Goal: Task Accomplishment & Management: Use online tool/utility

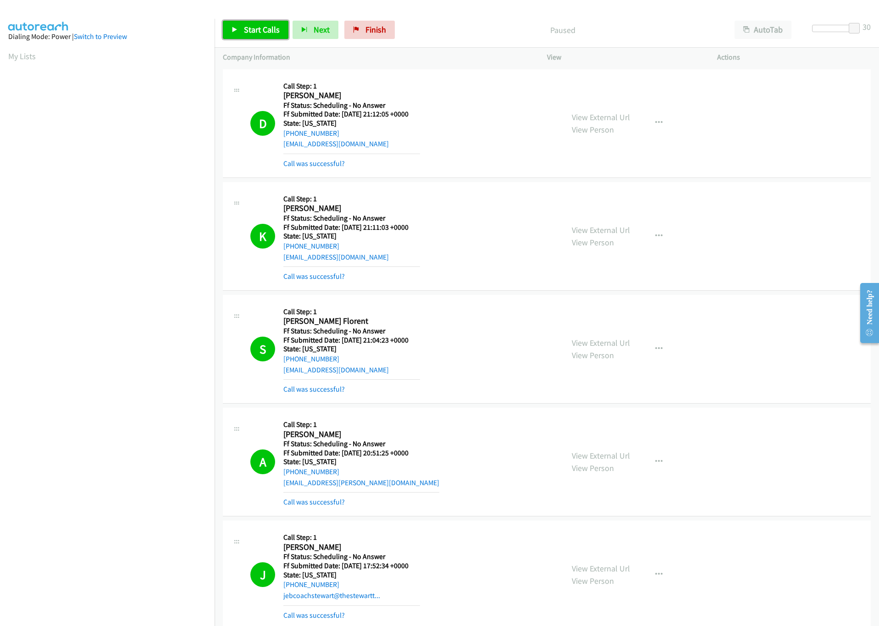
scroll to position [412, 0]
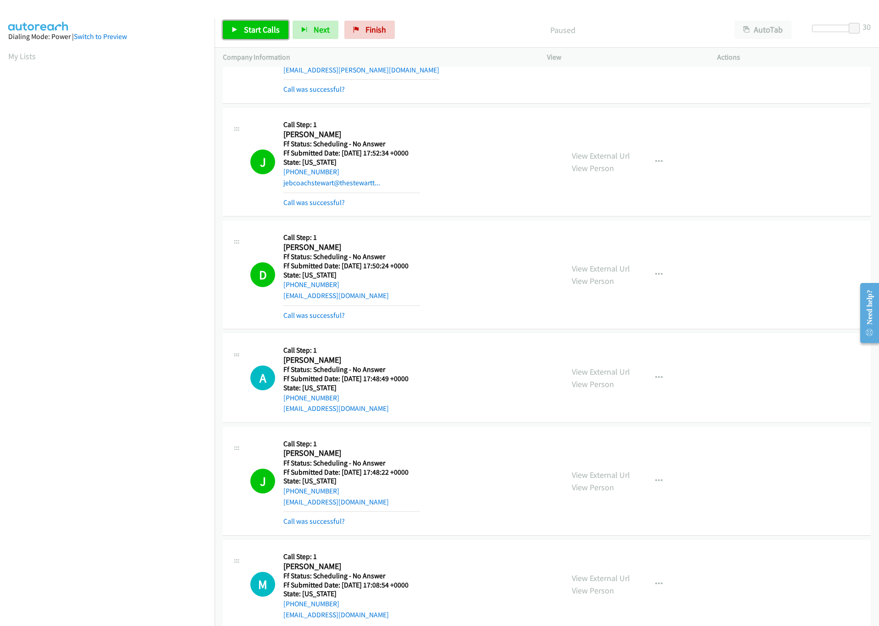
click at [275, 29] on span "Start Calls" at bounding box center [262, 29] width 36 height 11
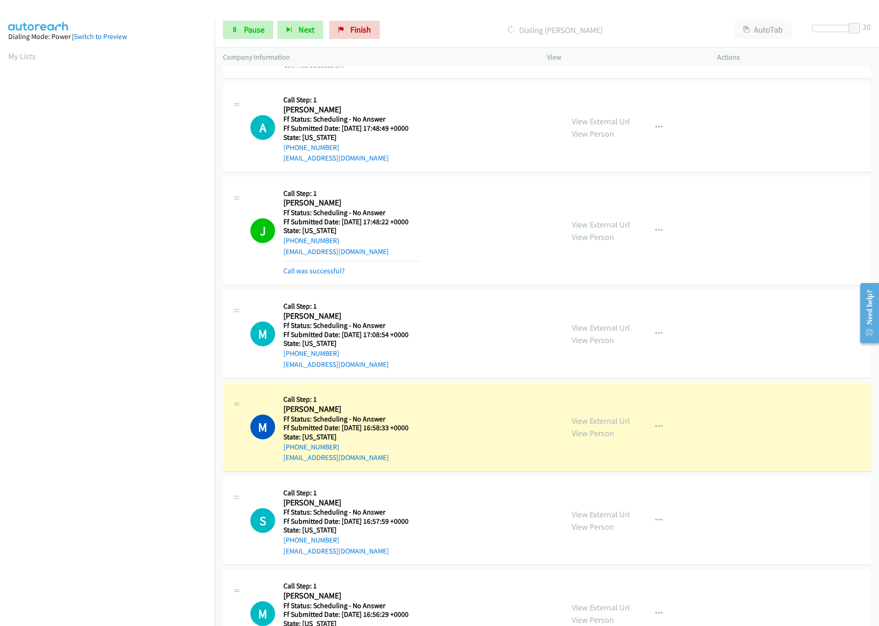
scroll to position [756, 0]
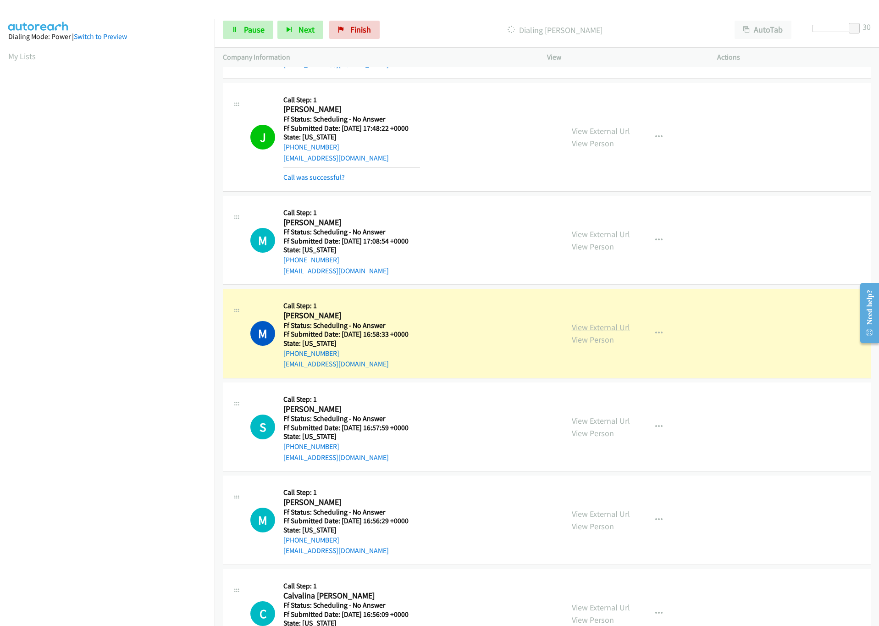
click at [580, 330] on link "View External Url" at bounding box center [600, 327] width 58 height 11
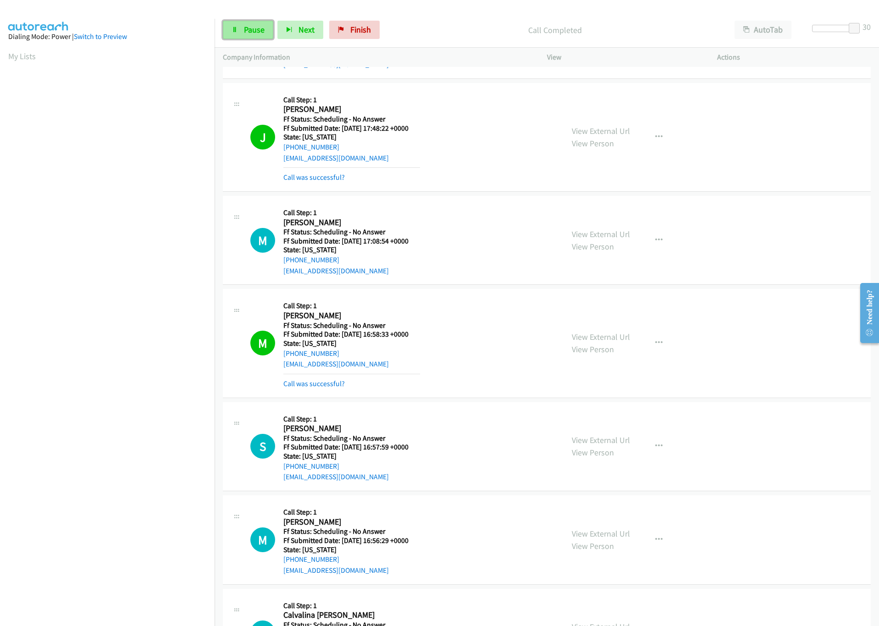
click at [262, 33] on span "Pause" at bounding box center [254, 29] width 21 height 11
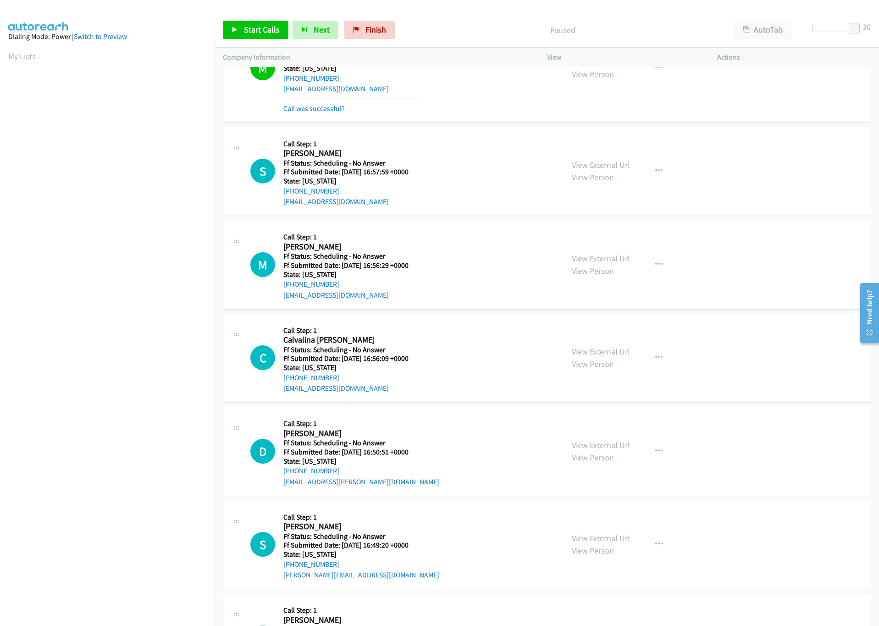
scroll to position [1100, 0]
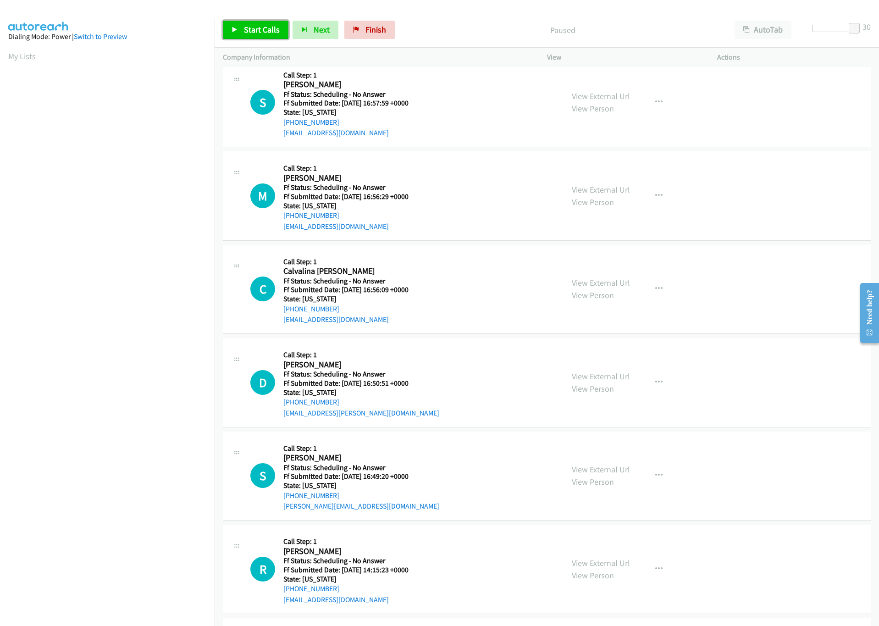
click at [249, 29] on span "Start Calls" at bounding box center [262, 29] width 36 height 11
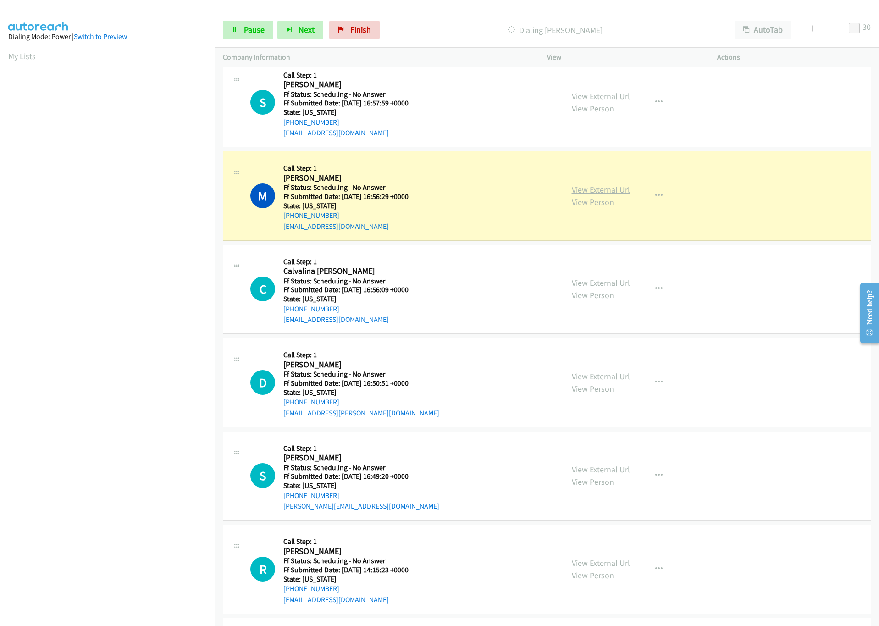
click at [613, 194] on link "View External Url" at bounding box center [600, 189] width 58 height 11
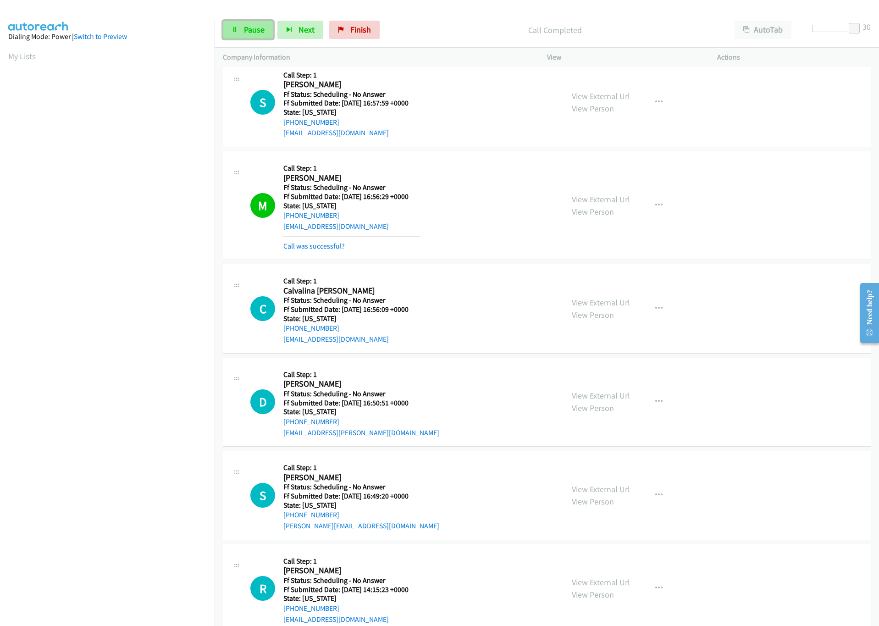
click at [249, 29] on span "Pause" at bounding box center [254, 29] width 21 height 11
click at [249, 23] on link "Start Calls" at bounding box center [256, 30] width 66 height 18
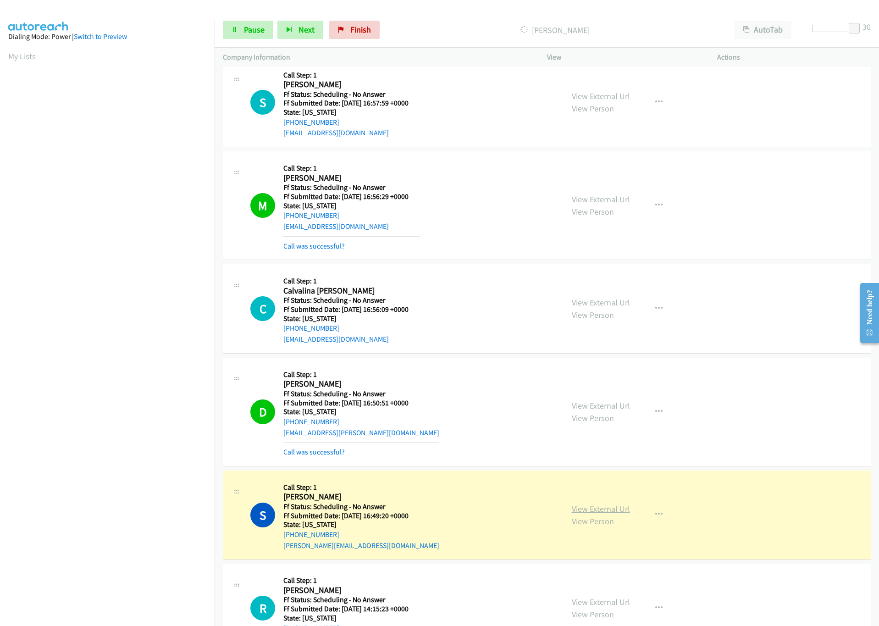
click at [575, 513] on link "View External Url" at bounding box center [600, 508] width 58 height 11
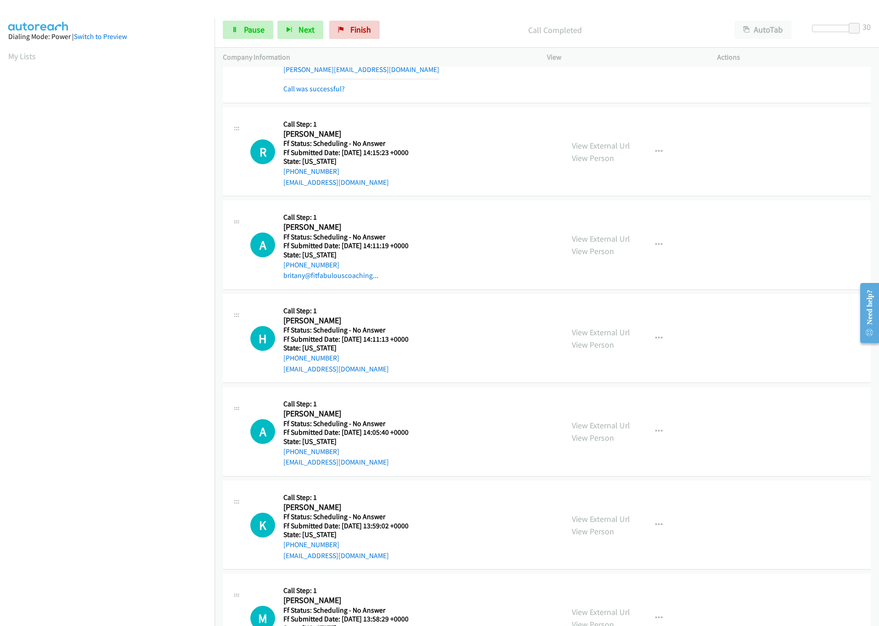
scroll to position [1581, 0]
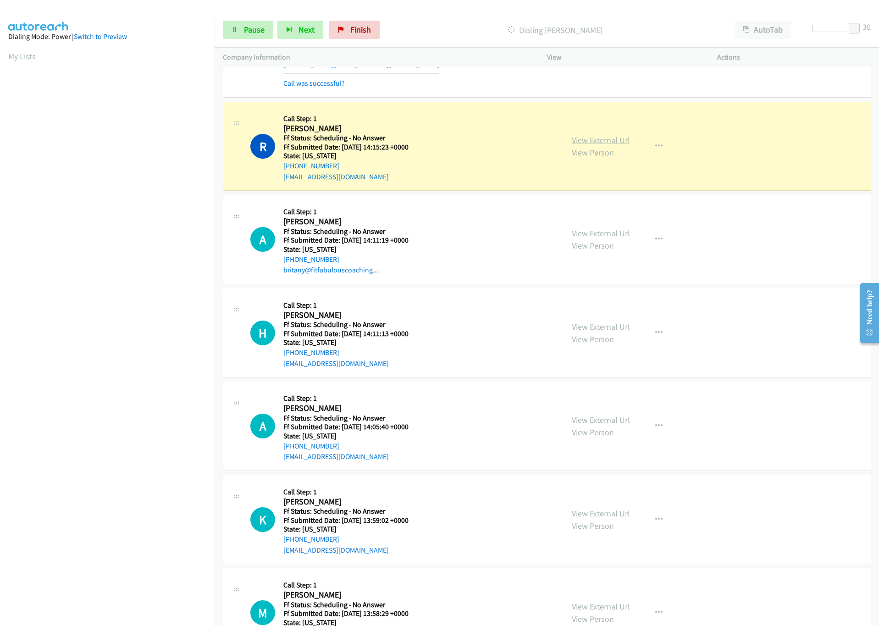
click at [603, 144] on link "View External Url" at bounding box center [600, 140] width 58 height 11
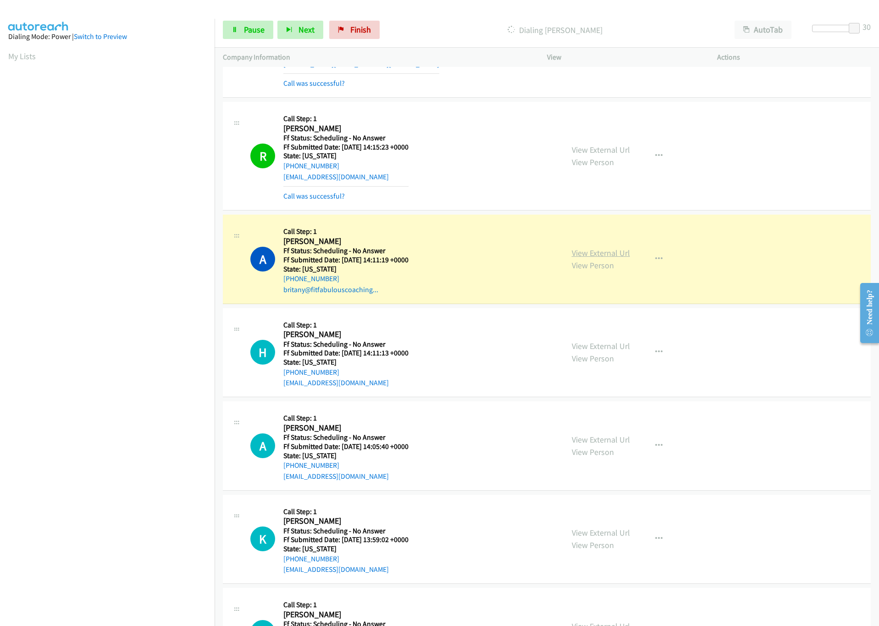
click at [618, 258] on link "View External Url" at bounding box center [600, 252] width 58 height 11
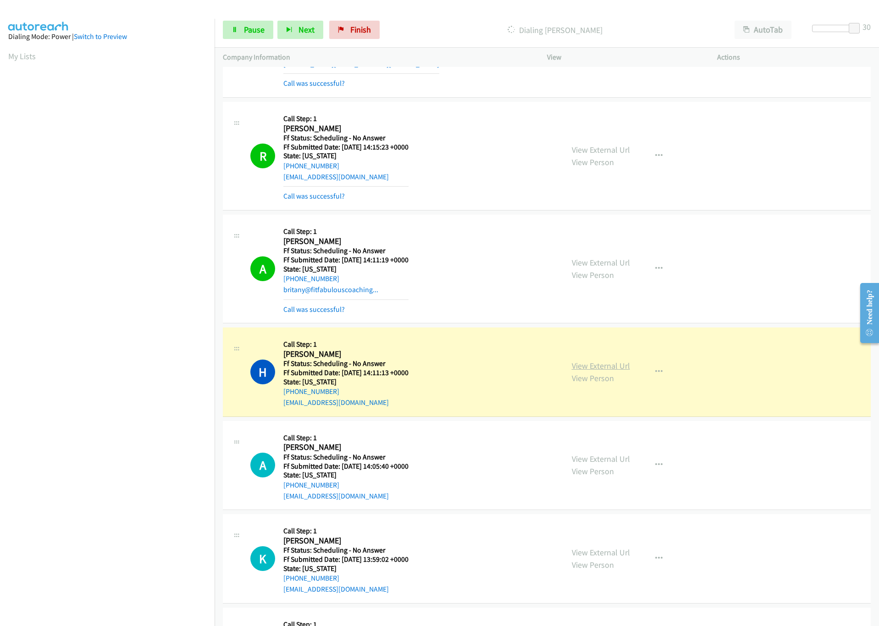
click at [604, 371] on link "View External Url" at bounding box center [600, 365] width 58 height 11
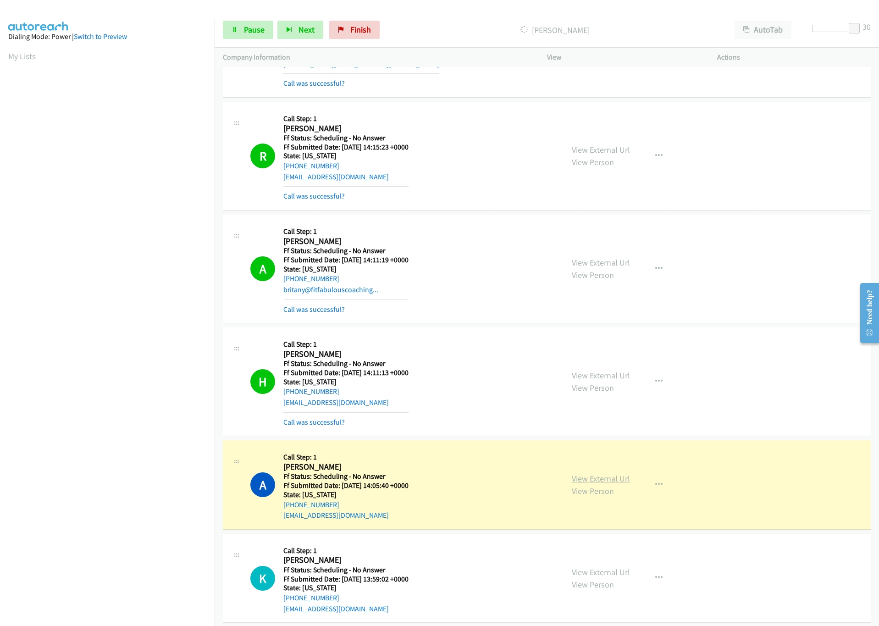
click at [595, 483] on link "View External Url" at bounding box center [600, 478] width 58 height 11
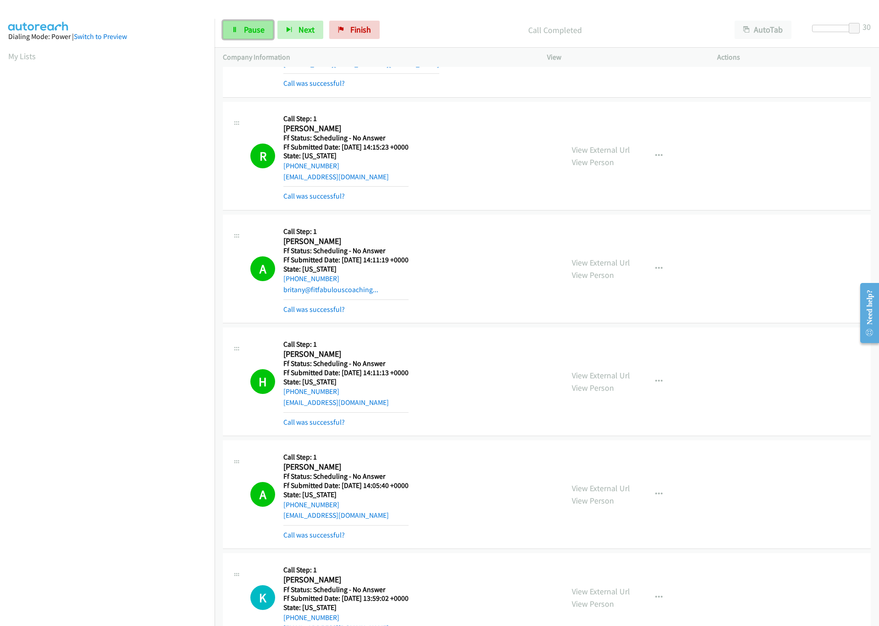
drag, startPoint x: 252, startPoint y: 27, endPoint x: 245, endPoint y: 32, distance: 8.8
click at [252, 26] on span "Pause" at bounding box center [254, 29] width 21 height 11
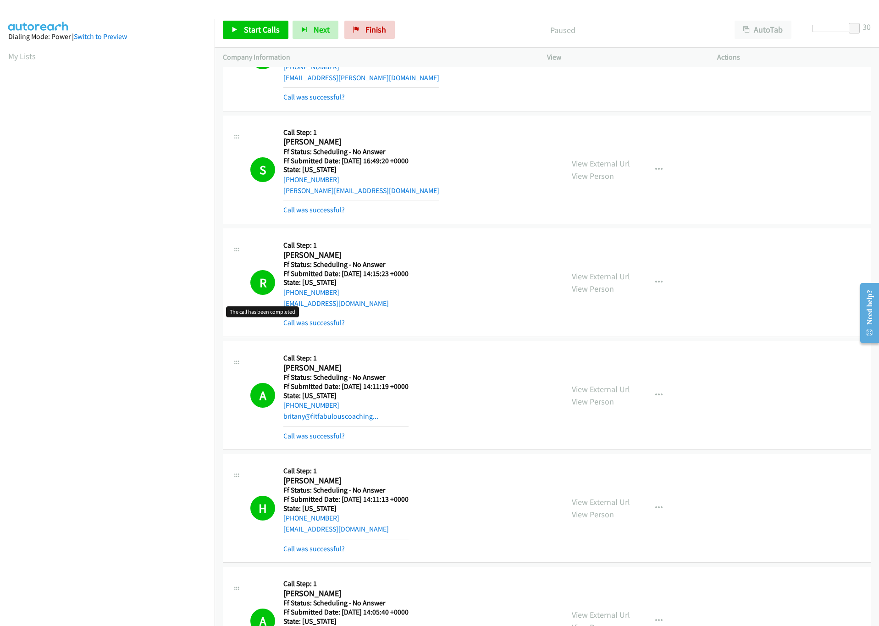
scroll to position [1444, 0]
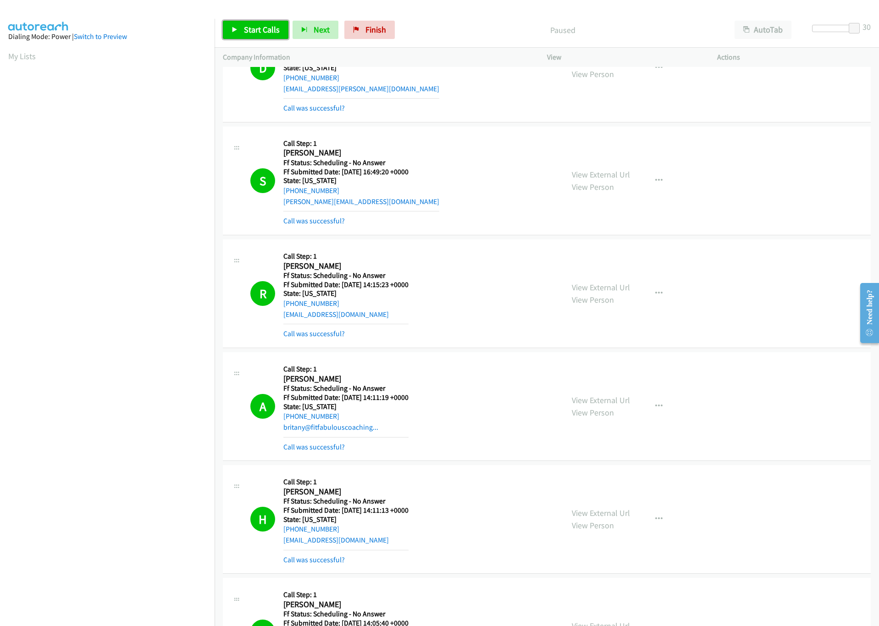
click at [250, 27] on span "Start Calls" at bounding box center [262, 29] width 36 height 11
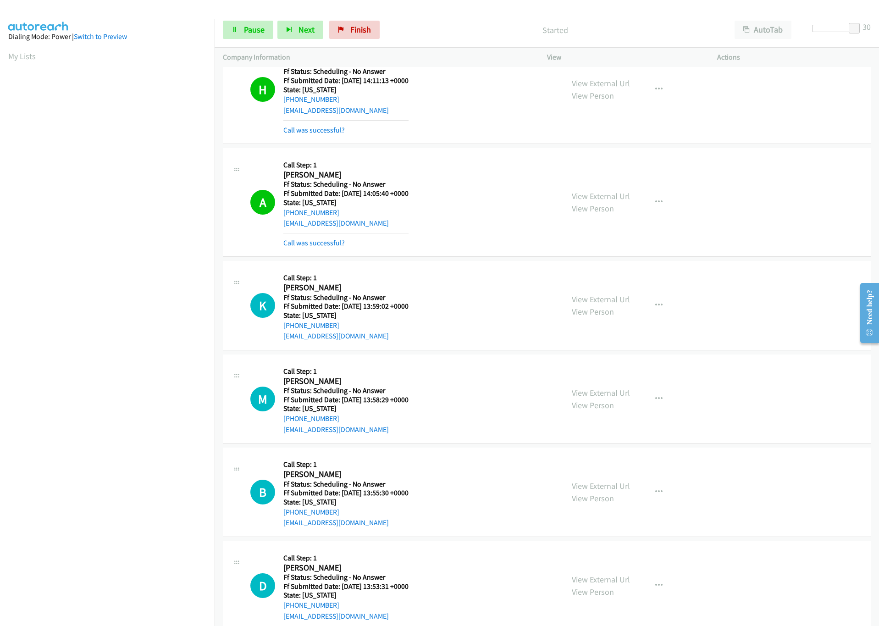
scroll to position [1903, 0]
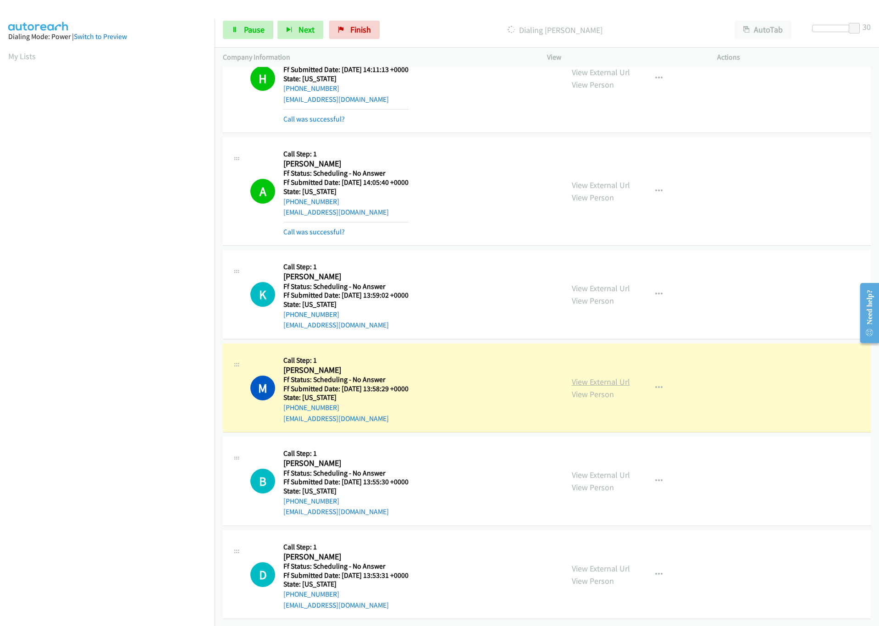
click at [586, 376] on link "View External Url" at bounding box center [600, 381] width 58 height 11
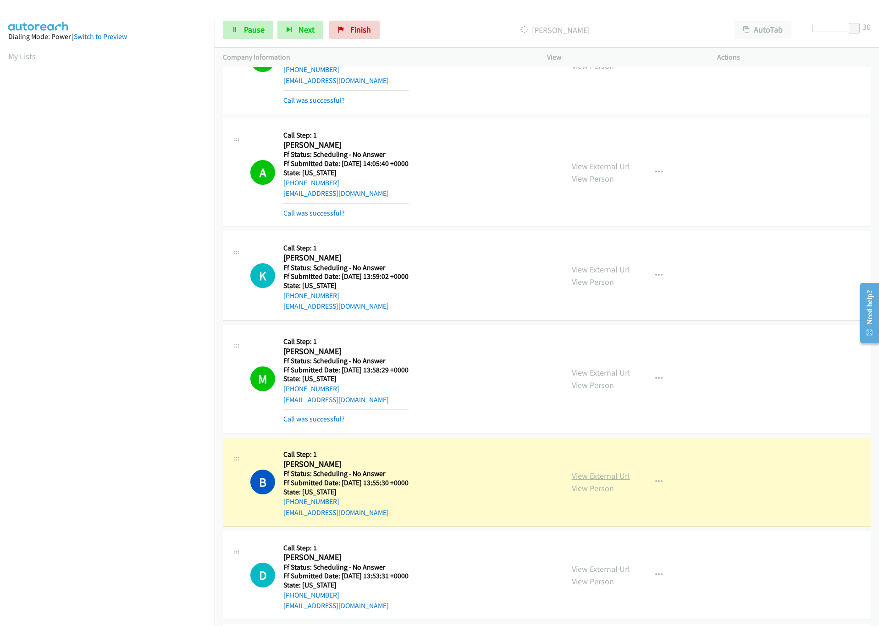
click at [594, 481] on link "View External Url" at bounding box center [600, 475] width 58 height 11
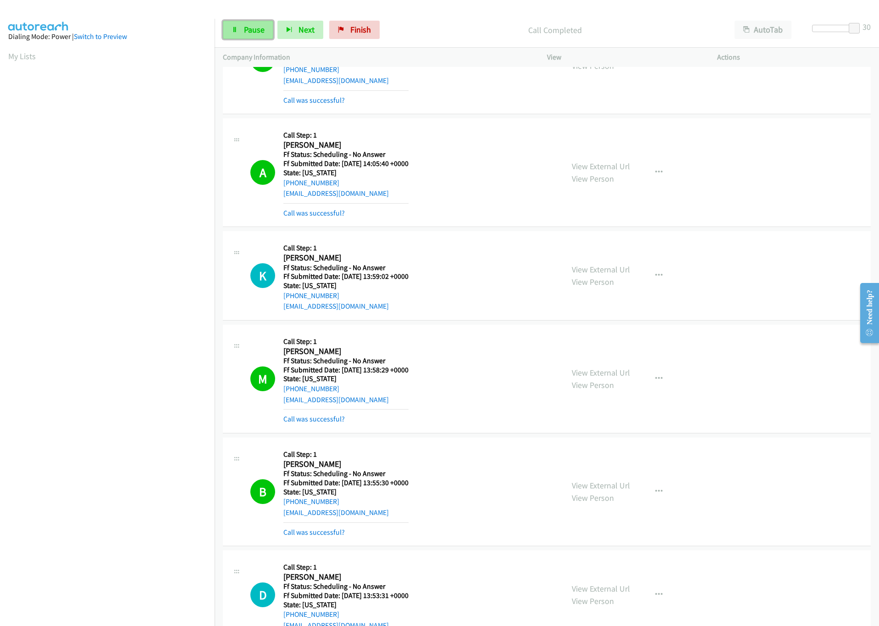
click at [246, 31] on span "Pause" at bounding box center [254, 29] width 21 height 11
click at [260, 26] on span "Start Calls" at bounding box center [262, 29] width 36 height 11
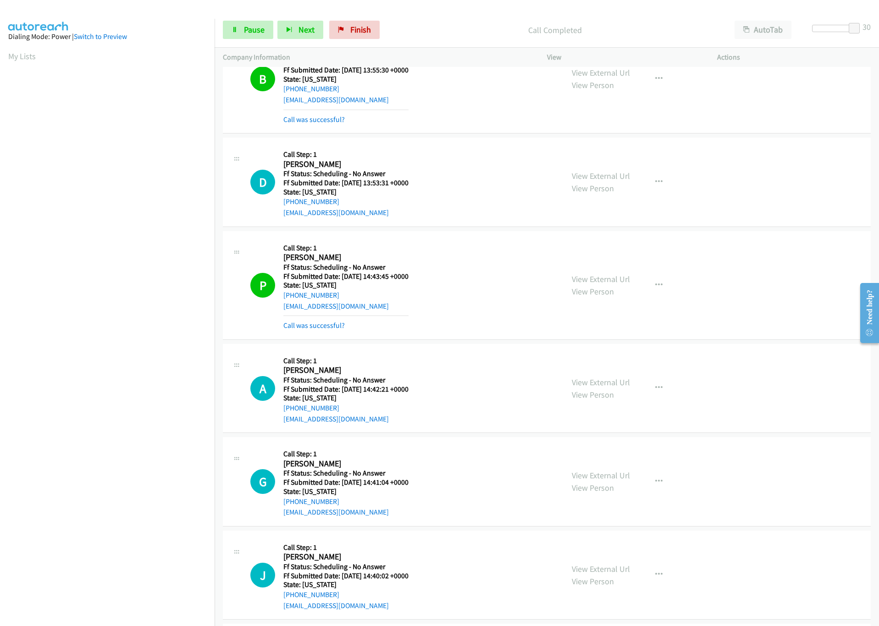
scroll to position [2453, 0]
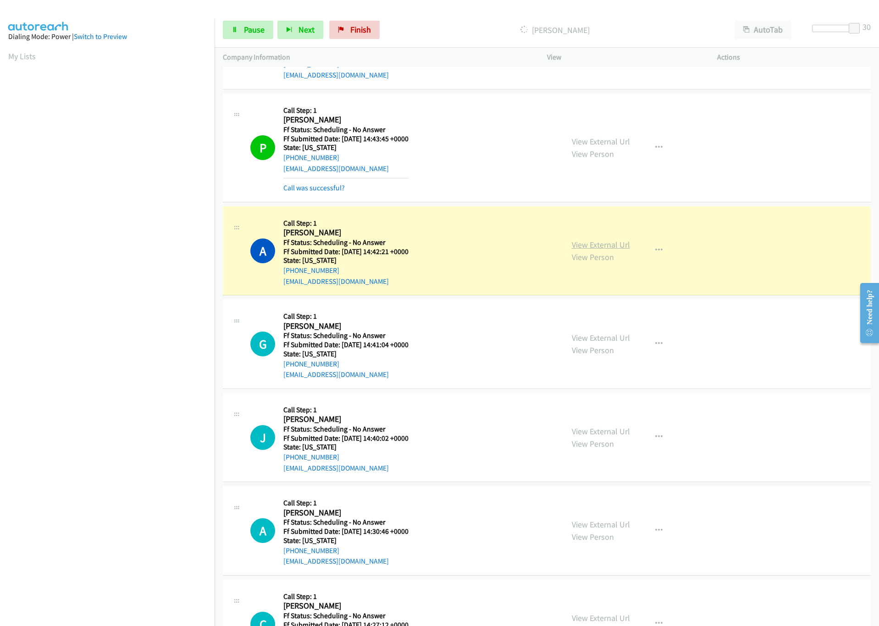
click at [600, 250] on link "View External Url" at bounding box center [600, 244] width 58 height 11
click at [610, 250] on link "View External Url" at bounding box center [600, 244] width 58 height 11
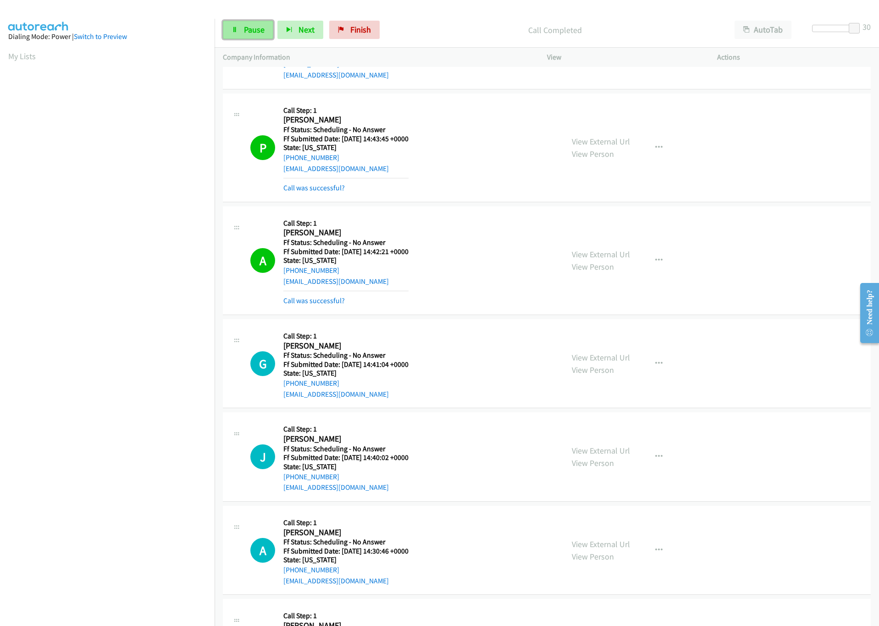
click at [236, 32] on icon at bounding box center [234, 30] width 6 height 6
click at [265, 44] on div "Start Calls Pause Next Finish Paused AutoTab AutoTab 30" at bounding box center [546, 29] width 664 height 35
click at [263, 36] on link "Start Calls" at bounding box center [256, 30] width 66 height 18
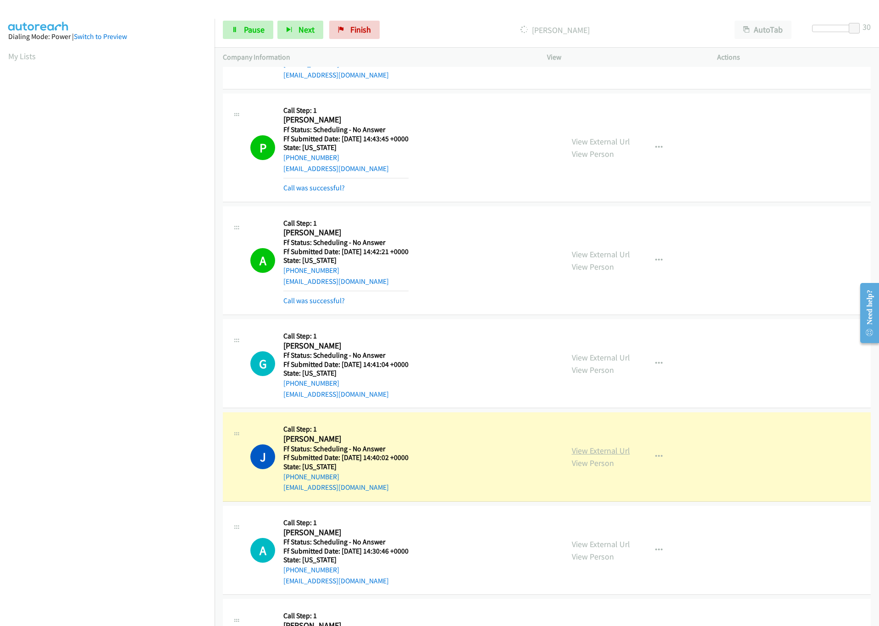
click at [604, 456] on link "View External Url" at bounding box center [600, 450] width 58 height 11
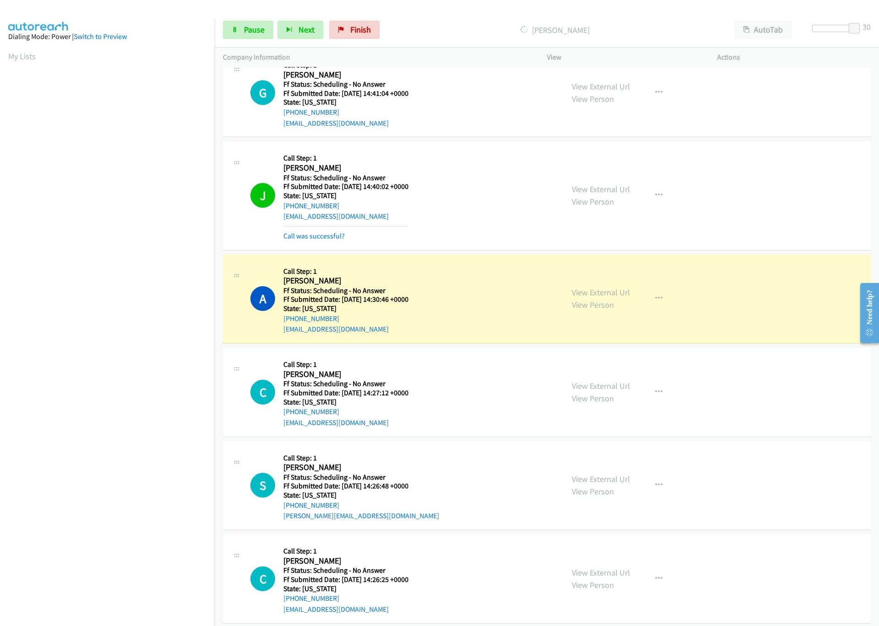
scroll to position [2728, 0]
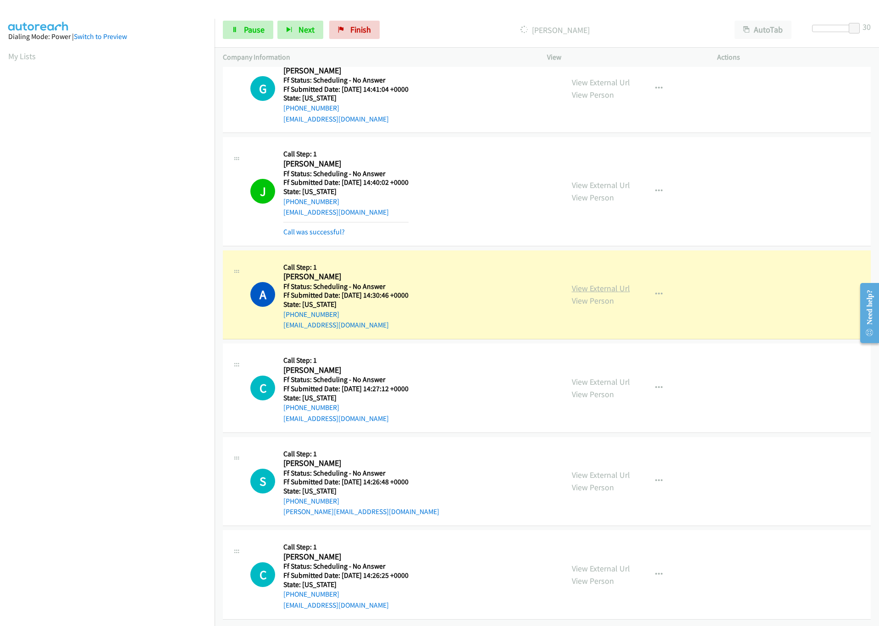
click at [598, 293] on link "View External Url" at bounding box center [600, 288] width 58 height 11
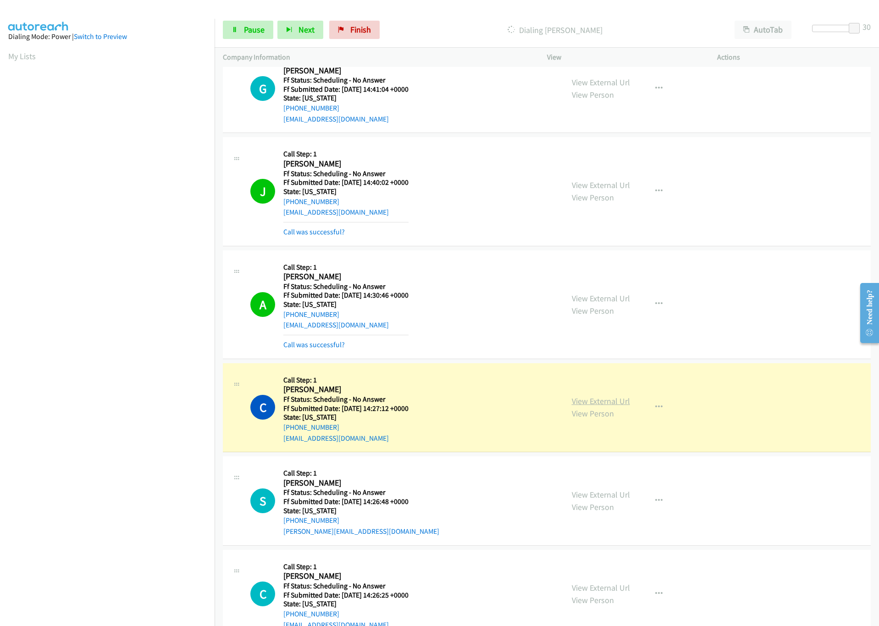
click at [592, 406] on link "View External Url" at bounding box center [600, 400] width 58 height 11
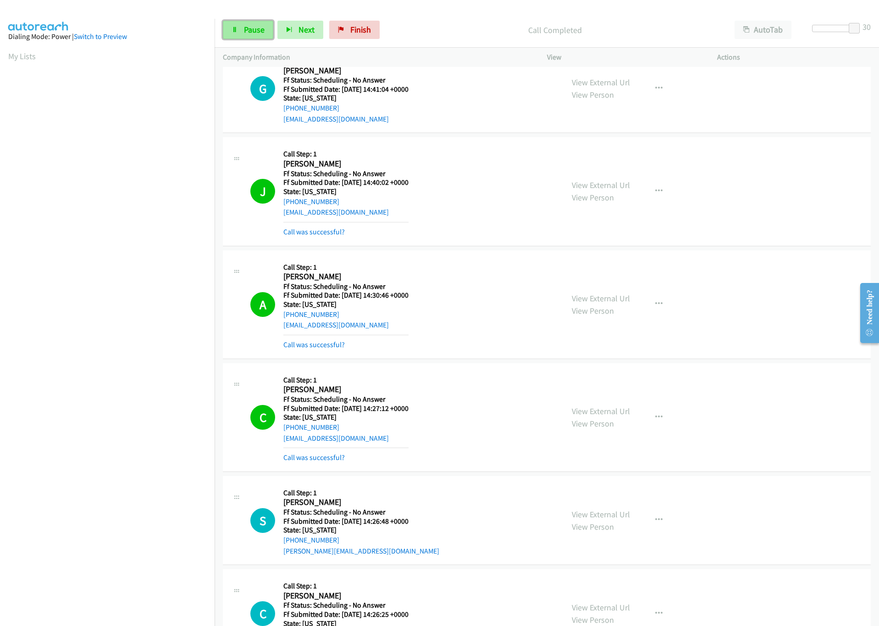
click at [240, 25] on link "Pause" at bounding box center [248, 30] width 50 height 18
